Goal: Task Accomplishment & Management: Manage account settings

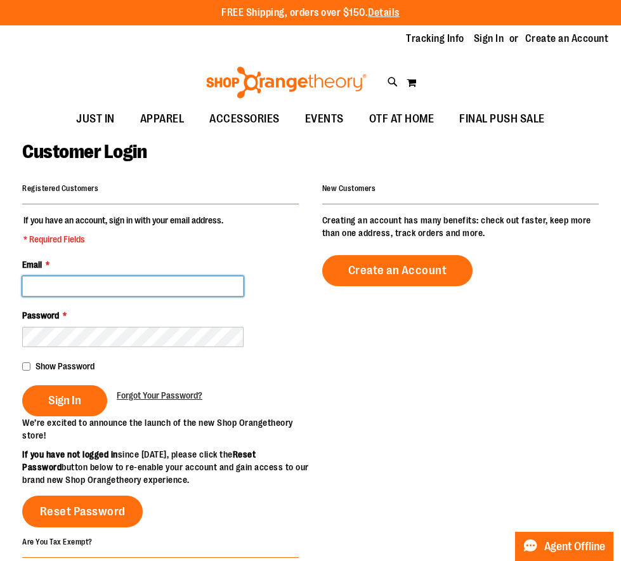
type input "**********"
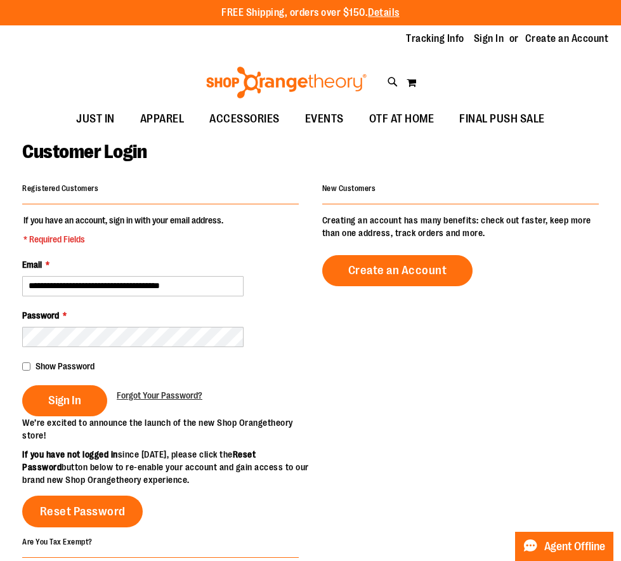
type input "**********"
click at [49, 363] on span "Show Password" at bounding box center [65, 366] width 59 height 10
click at [55, 398] on span "Sign In" at bounding box center [64, 400] width 33 height 14
